Goal: Find specific page/section: Find specific page/section

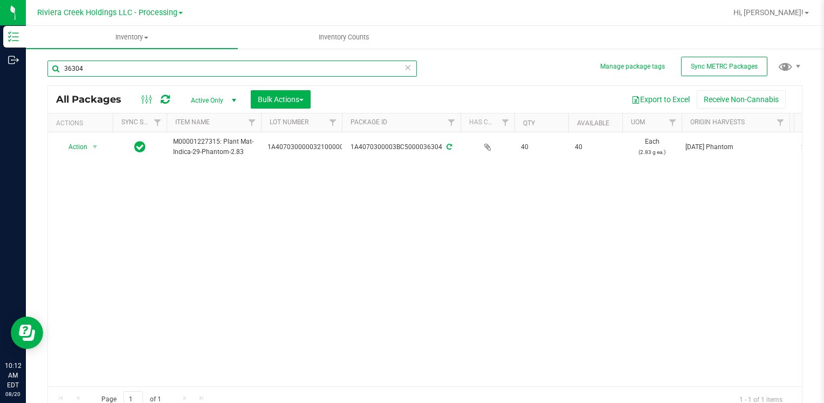
click at [137, 70] on input "36304" at bounding box center [232, 68] width 370 height 16
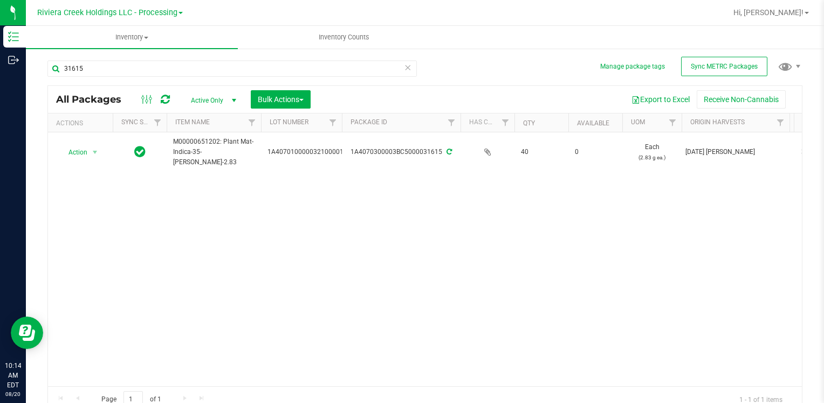
click at [123, 53] on div "31615" at bounding box center [236, 68] width 378 height 35
click at [122, 67] on input "31615" at bounding box center [232, 68] width 370 height 16
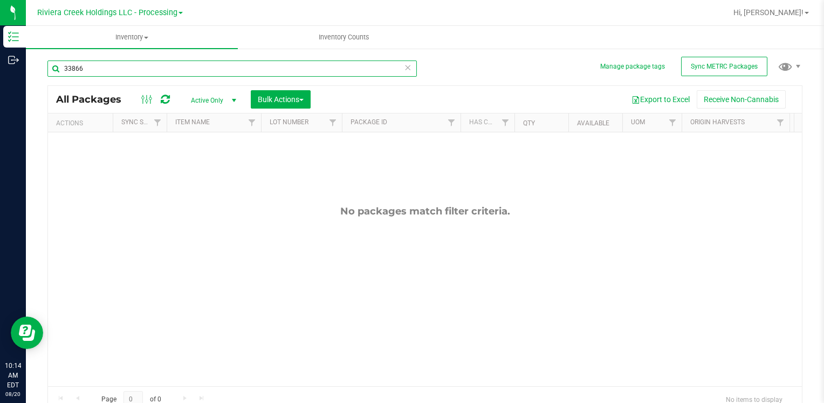
type input "33866"
click at [209, 95] on span "Active Only" at bounding box center [211, 100] width 59 height 15
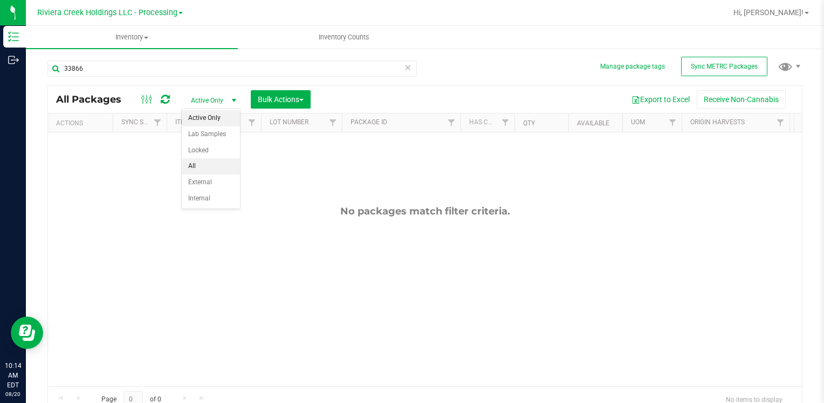
click at [220, 165] on li "All" at bounding box center [211, 166] width 58 height 16
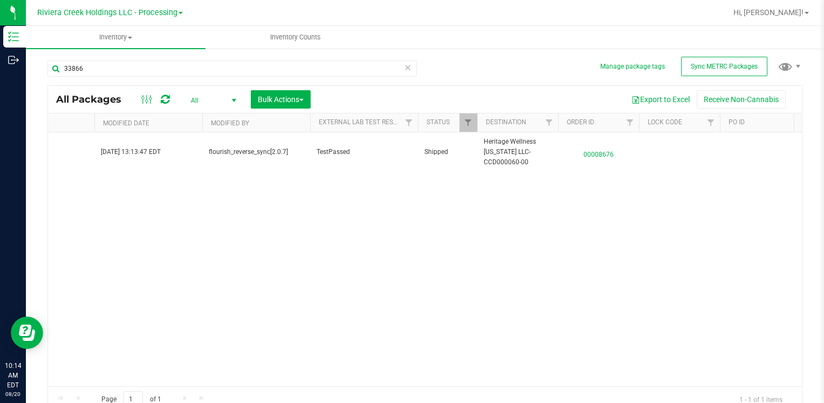
scroll to position [0, 2429]
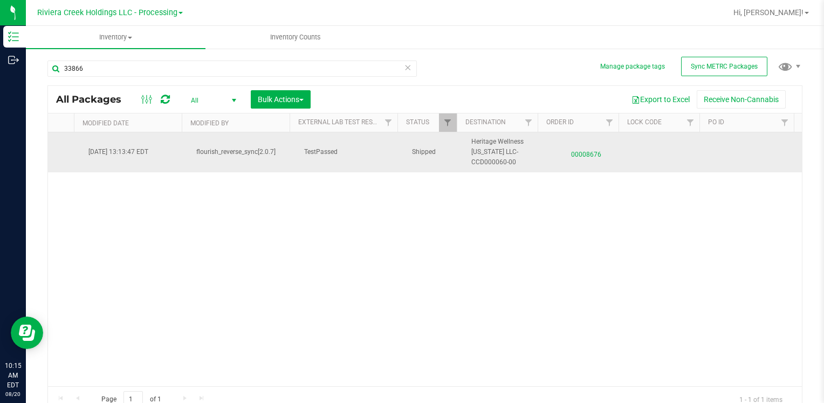
click at [562, 159] on span "00008676" at bounding box center [587, 152] width 68 height 16
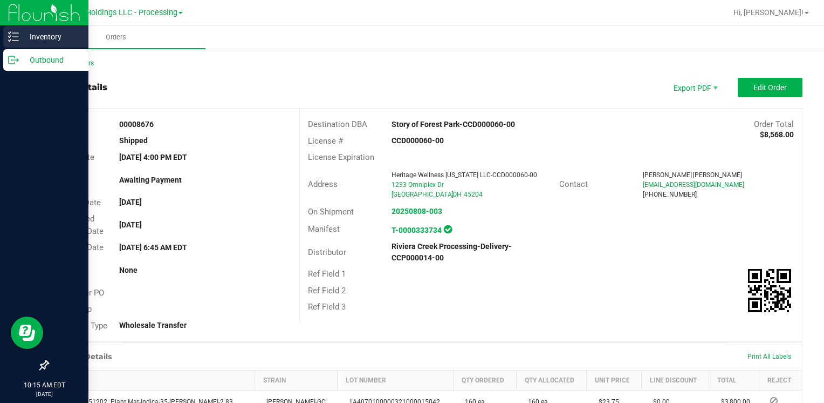
click at [52, 38] on p "Inventory" at bounding box center [51, 36] width 65 height 13
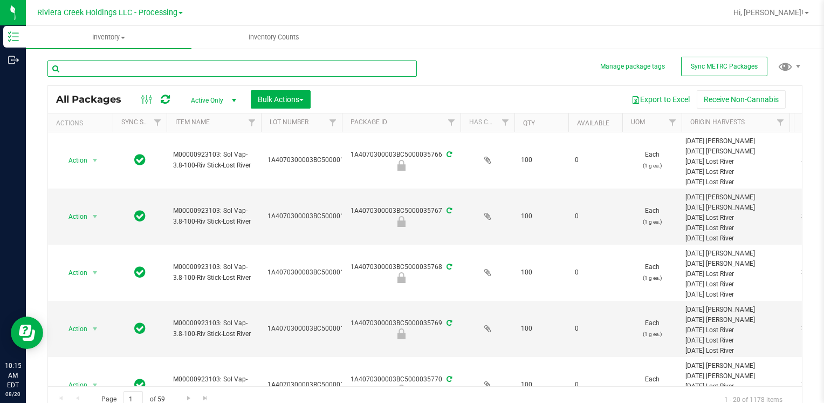
click at [192, 63] on input "text" at bounding box center [232, 68] width 370 height 16
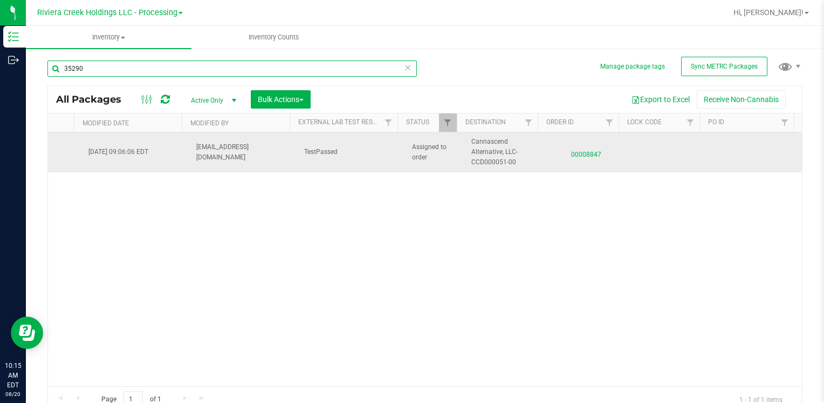
type input "35290"
click at [564, 151] on span "00008847" at bounding box center [587, 152] width 68 height 16
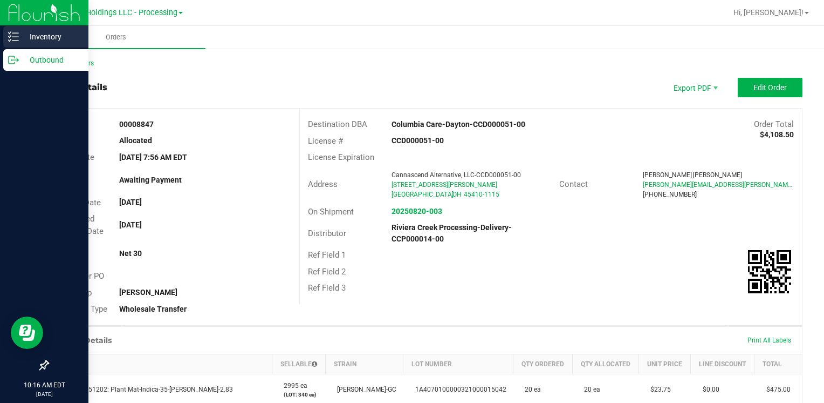
click at [39, 36] on p "Inventory" at bounding box center [51, 36] width 65 height 13
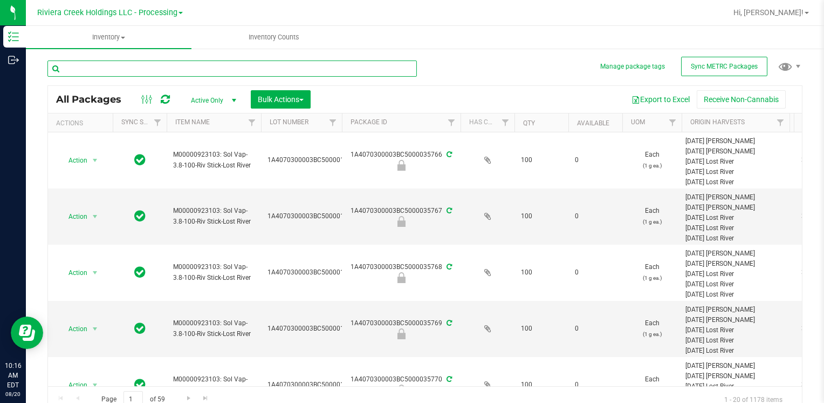
click at [163, 70] on input "text" at bounding box center [232, 68] width 370 height 16
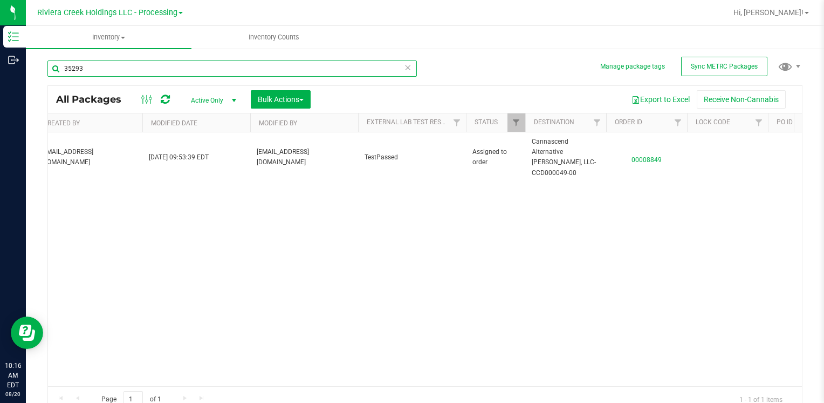
scroll to position [0, 2434]
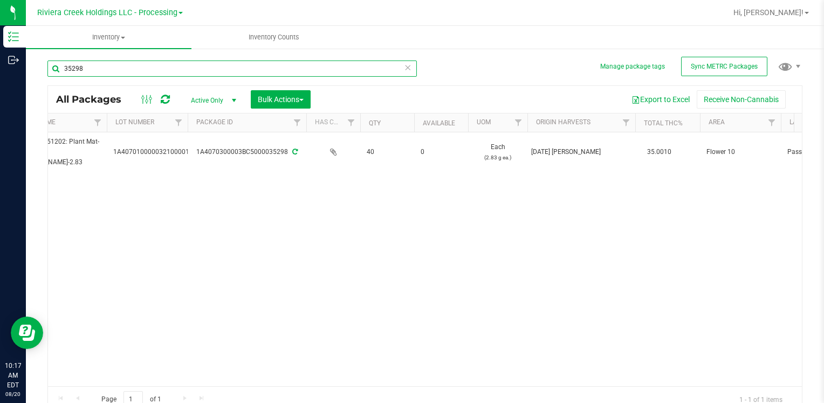
scroll to position [0, 55]
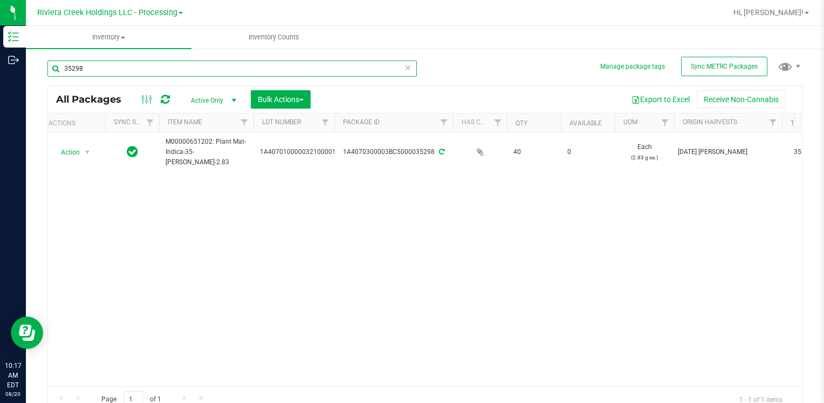
type input "35298"
drag, startPoint x: 153, startPoint y: 377, endPoint x: 160, endPoint y: 379, distance: 8.0
click at [160, 379] on div "Action Action Edit attributes Global inventory Locate package Package audit log…" at bounding box center [425, 259] width 754 height 254
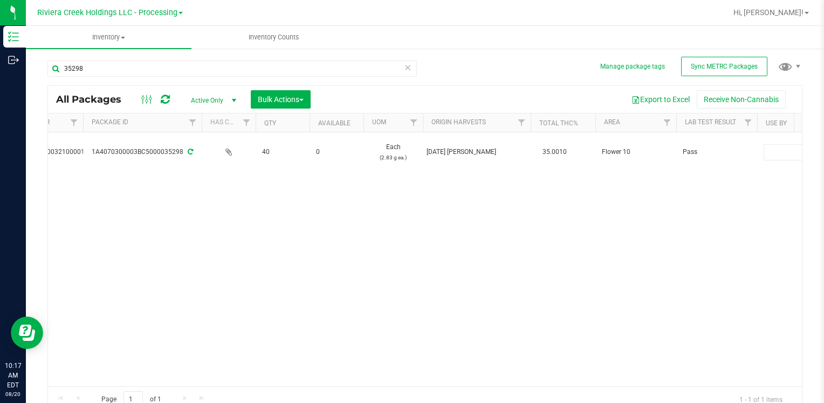
scroll to position [0, 711]
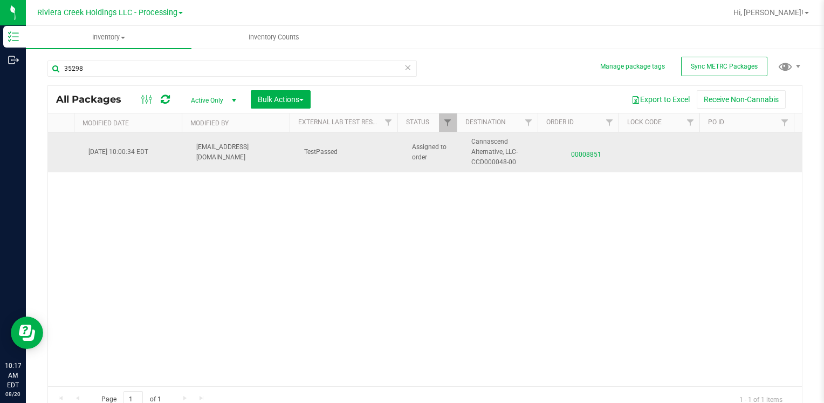
click at [570, 152] on span "00008851" at bounding box center [587, 152] width 68 height 16
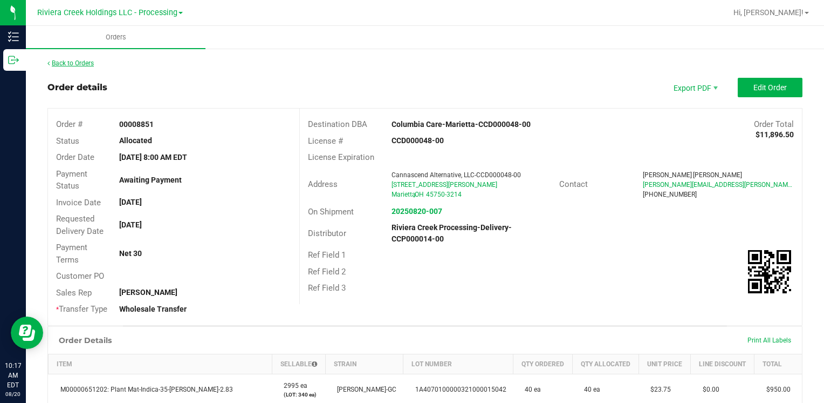
click at [85, 60] on link "Back to Orders" at bounding box center [70, 63] width 46 height 8
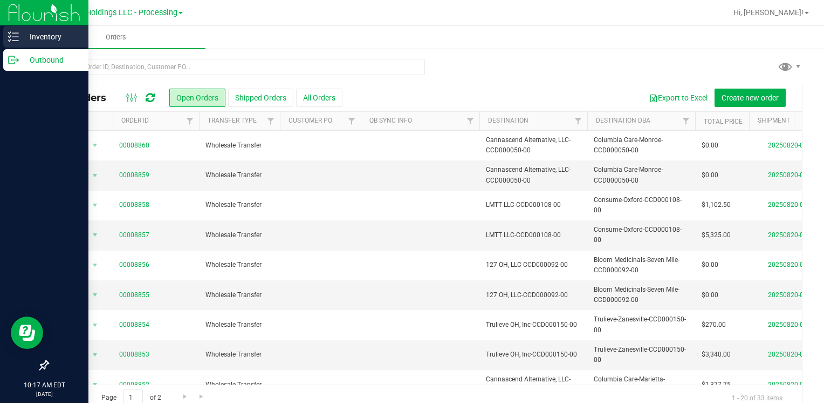
click at [45, 32] on p "Inventory" at bounding box center [51, 36] width 65 height 13
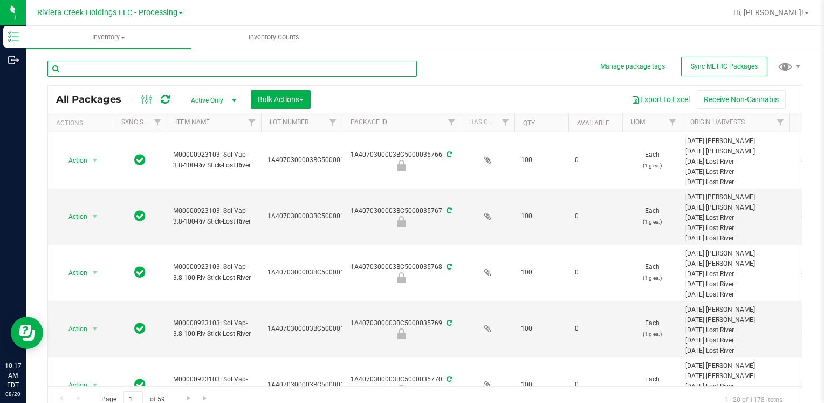
click at [136, 65] on input "text" at bounding box center [232, 68] width 370 height 16
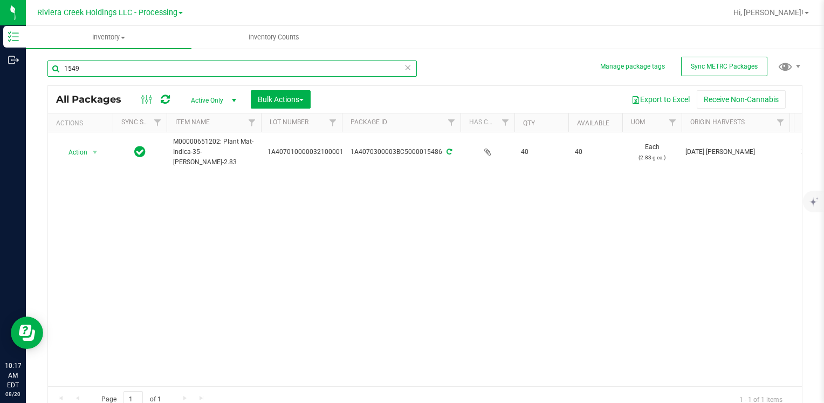
type input "15491"
click at [125, 71] on input "15491" at bounding box center [232, 68] width 370 height 16
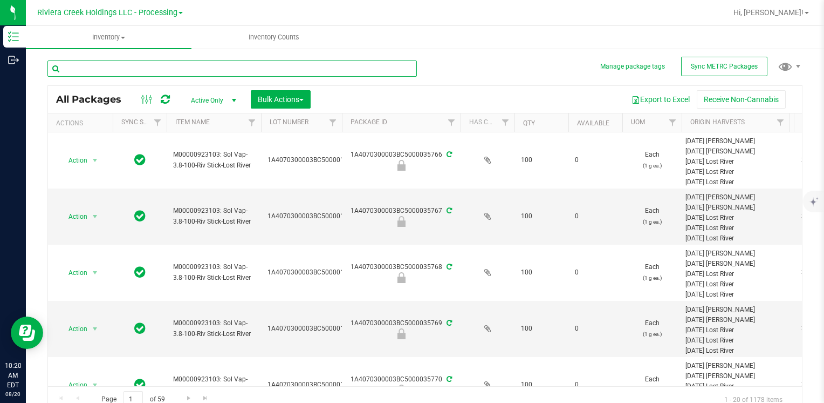
click at [121, 68] on input "text" at bounding box center [232, 68] width 370 height 16
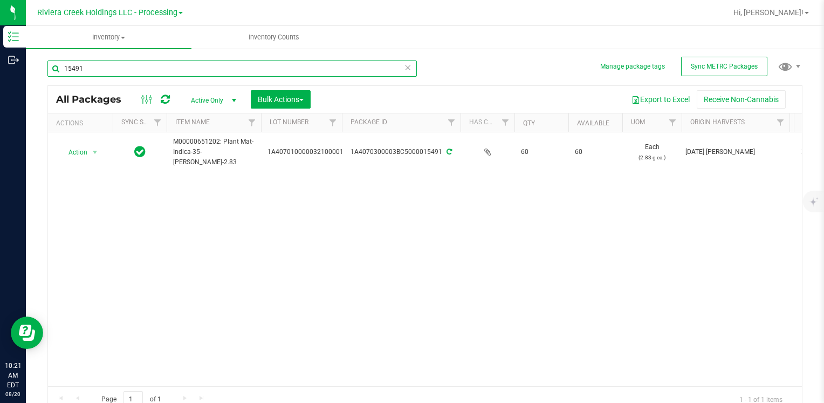
type input "15491"
